Goal: Transaction & Acquisition: Purchase product/service

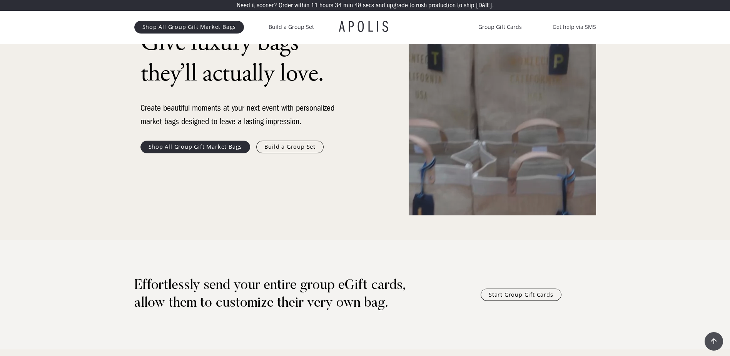
scroll to position [116, 0]
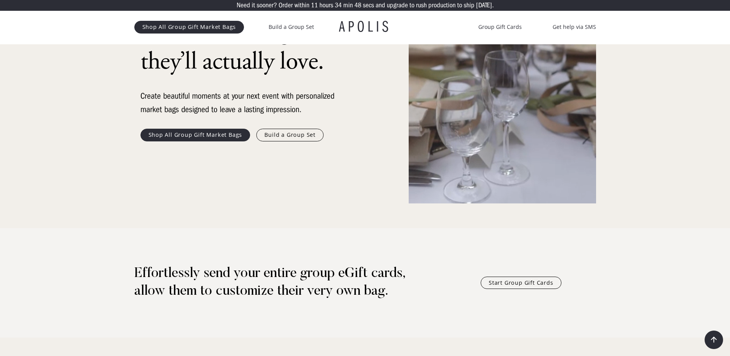
click at [186, 131] on link "Shop All Group Gift Market Bags" at bounding box center [196, 135] width 110 height 12
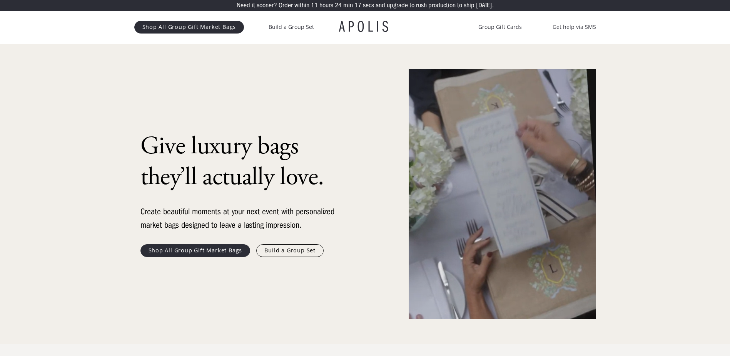
click at [220, 28] on link "Shop All Group Gift Market Bags" at bounding box center [189, 27] width 110 height 12
